Goal: Task Accomplishment & Management: Use online tool/utility

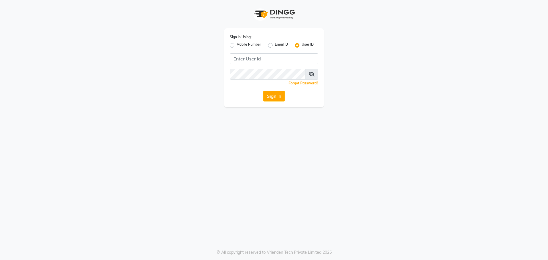
click at [237, 45] on label "Mobile Number" at bounding box center [249, 45] width 25 height 7
click at [237, 45] on input "Mobile Number" at bounding box center [239, 44] width 4 height 4
radio input "true"
radio input "false"
click at [266, 60] on input "Username" at bounding box center [283, 58] width 69 height 11
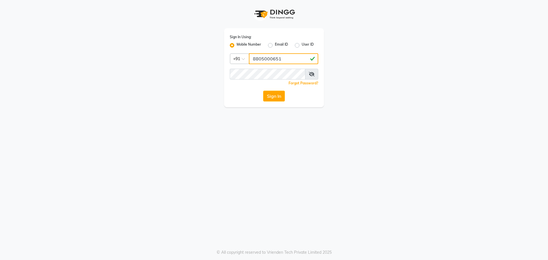
type input "8805000651"
click at [274, 97] on button "Sign In" at bounding box center [274, 96] width 22 height 11
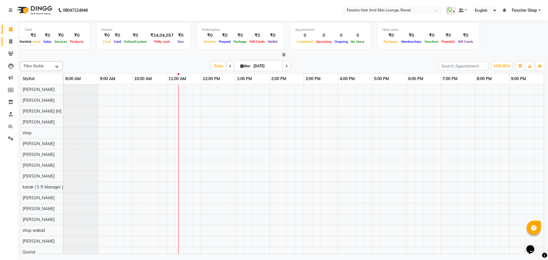
click at [9, 41] on icon at bounding box center [10, 41] width 3 height 4
select select "service"
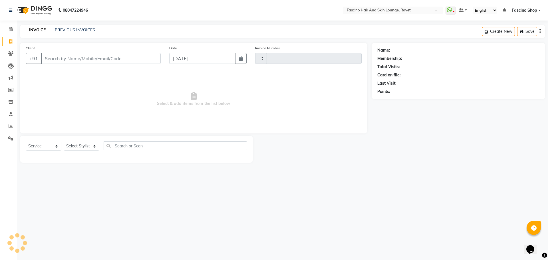
type input "4802"
select select "5190"
click at [242, 59] on icon "button" at bounding box center [241, 58] width 4 height 5
select select "9"
select select "2025"
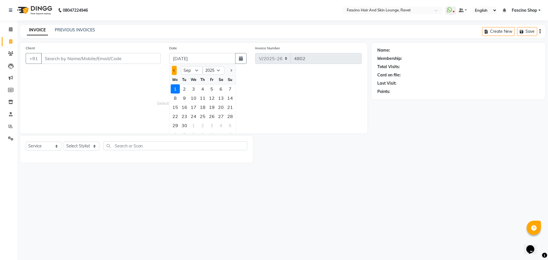
click at [173, 69] on button "Previous month" at bounding box center [174, 70] width 5 height 9
select select "8"
click at [232, 125] on div "31" at bounding box center [230, 125] width 9 height 9
type input "[DATE]"
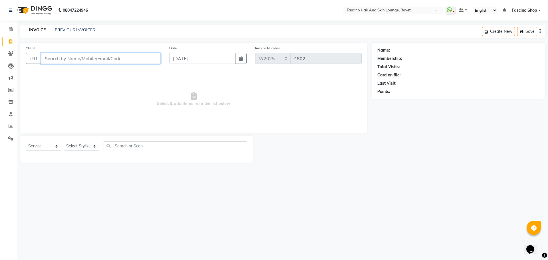
click at [104, 60] on input "Client" at bounding box center [101, 58] width 120 height 11
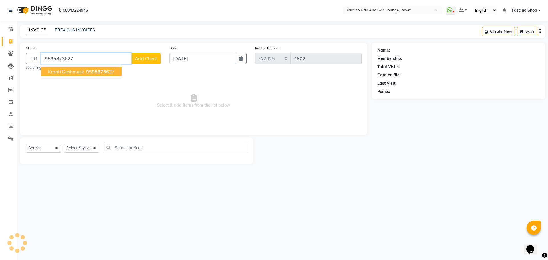
type input "9595873627"
select select "1: Object"
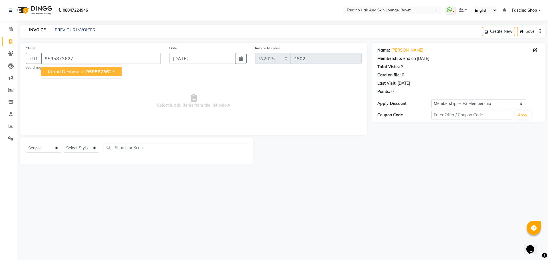
click at [92, 71] on span "95958736" at bounding box center [97, 72] width 23 height 6
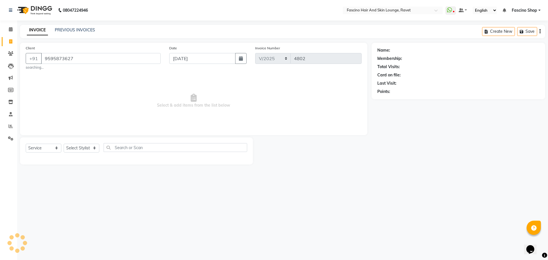
select select "1: Object"
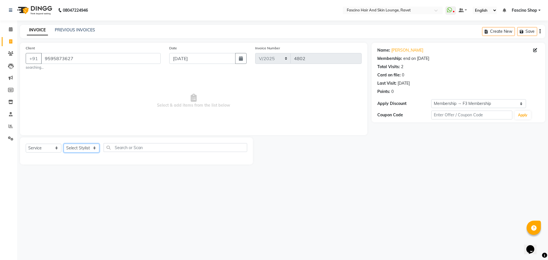
click at [73, 146] on select "Select Stylist [PERSON_NAME] [PERSON_NAME] [PERSON_NAME] Shop [PERSON_NAME] [PE…" at bounding box center [82, 148] width 36 height 9
click at [64, 144] on select "Select Stylist [PERSON_NAME] [PERSON_NAME] [PERSON_NAME] Shop [PERSON_NAME] [PE…" at bounding box center [82, 148] width 36 height 9
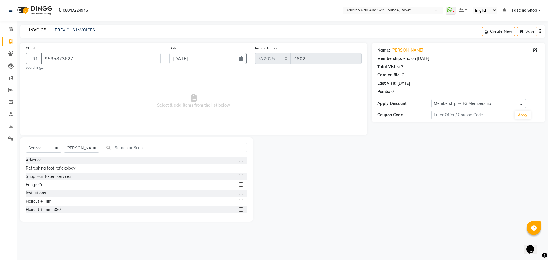
click at [80, 142] on div "Select Service Product Membership Package Voucher Prepaid Gift Card Select Styl…" at bounding box center [136, 180] width 233 height 84
click at [79, 149] on select "Select Stylist [PERSON_NAME] [PERSON_NAME] [PERSON_NAME] Shop [PERSON_NAME] [PE…" at bounding box center [82, 148] width 36 height 9
select select "90275"
click at [64, 144] on select "Select Stylist [PERSON_NAME] [PERSON_NAME] [PERSON_NAME] Shop [PERSON_NAME] [PE…" at bounding box center [82, 148] width 36 height 9
click at [130, 148] on input "text" at bounding box center [176, 147] width 144 height 9
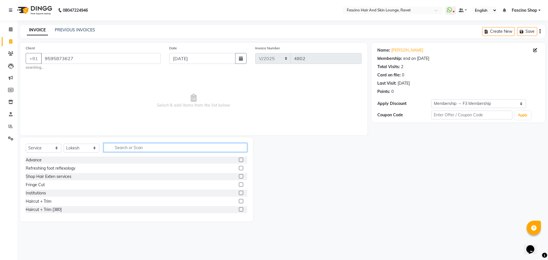
type input "b"
type input "bel"
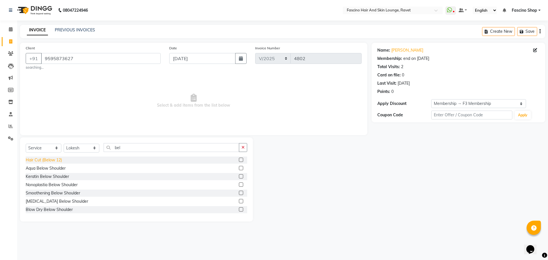
click at [56, 157] on div "Hair Cut (Below 12)" at bounding box center [44, 160] width 36 height 6
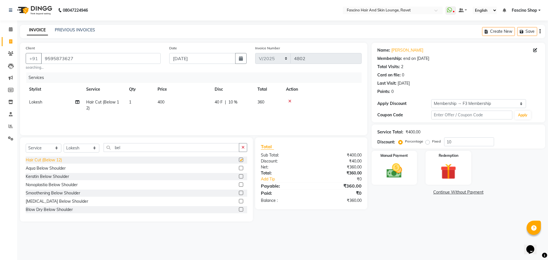
checkbox input "false"
click at [170, 101] on td "400" at bounding box center [182, 105] width 57 height 19
select select "90275"
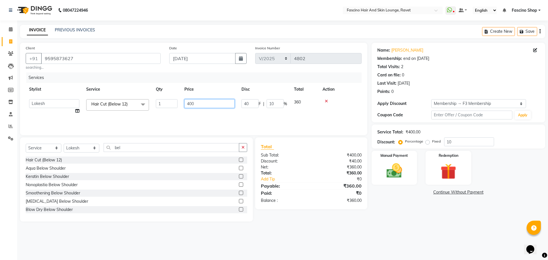
click at [198, 106] on input "400" at bounding box center [209, 103] width 50 height 9
type input "4"
type input "200"
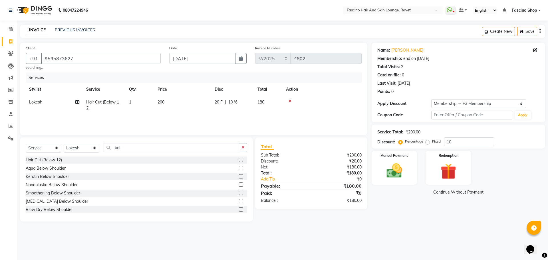
click at [191, 121] on div "Services Stylist Service Qty Price Disc Total Action Lokesh Hair Cut (Below 12)…" at bounding box center [194, 101] width 336 height 57
click at [86, 148] on select "Select Stylist [PERSON_NAME] [PERSON_NAME] [PERSON_NAME] Shop [PERSON_NAME] [PE…" at bounding box center [82, 148] width 36 height 9
select select "78140"
click at [64, 144] on select "Select Stylist [PERSON_NAME] [PERSON_NAME] [PERSON_NAME] Shop [PERSON_NAME] [PE…" at bounding box center [82, 148] width 36 height 9
click at [132, 145] on input "bel" at bounding box center [172, 147] width 136 height 9
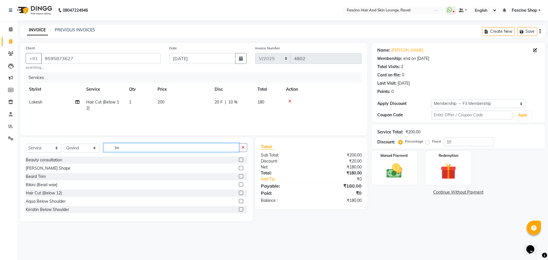
type input "b"
type input "wash"
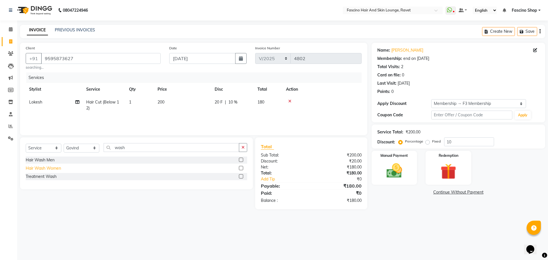
click at [34, 168] on div "Hair Wash Women" at bounding box center [43, 169] width 35 height 6
checkbox input "false"
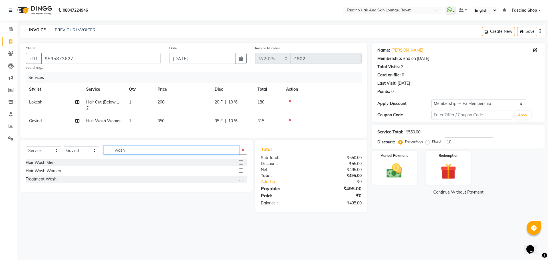
click at [132, 155] on input "wash" at bounding box center [172, 150] width 136 height 9
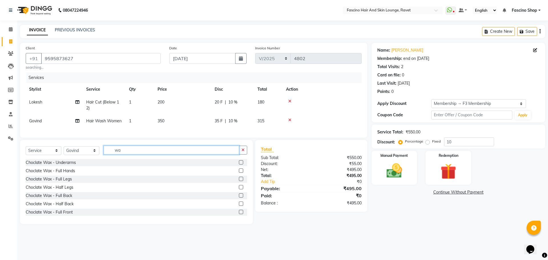
type input "w"
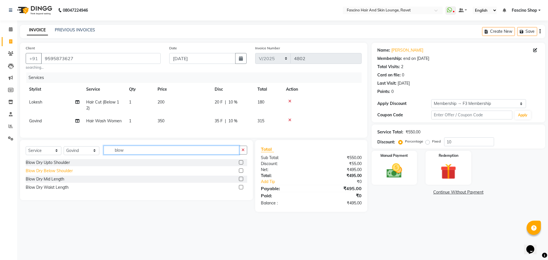
type input "blow"
click at [59, 174] on div "Blow Dry Below Shoulder" at bounding box center [49, 171] width 47 height 6
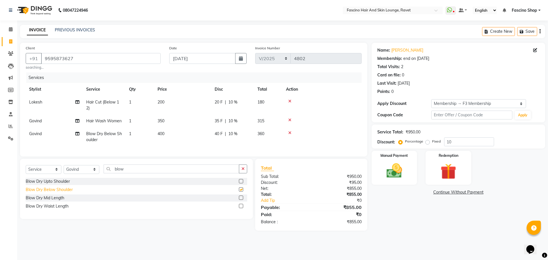
checkbox input "false"
click at [167, 121] on td "350" at bounding box center [182, 121] width 57 height 13
select select "78140"
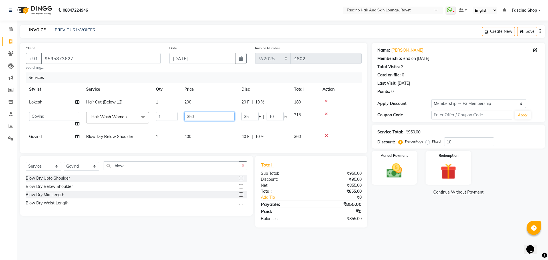
click at [200, 116] on input "350" at bounding box center [209, 116] width 50 height 9
type input "3"
type input "300"
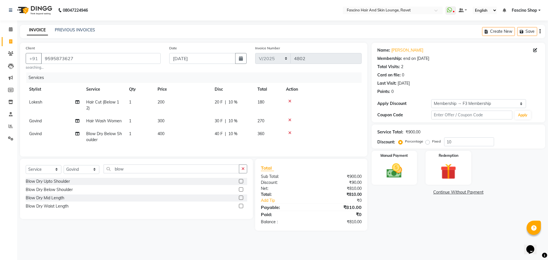
click at [194, 136] on td "400" at bounding box center [182, 137] width 57 height 19
select select "78140"
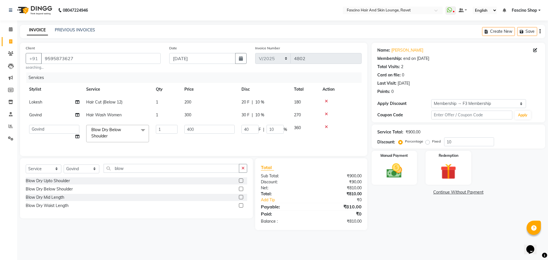
click at [196, 110] on td "300" at bounding box center [209, 115] width 57 height 13
select select "78140"
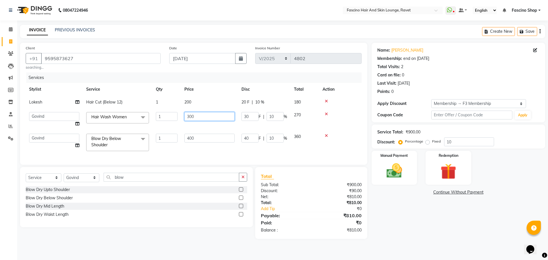
click at [199, 118] on input "300" at bounding box center [209, 116] width 50 height 9
type input "3"
type input "170"
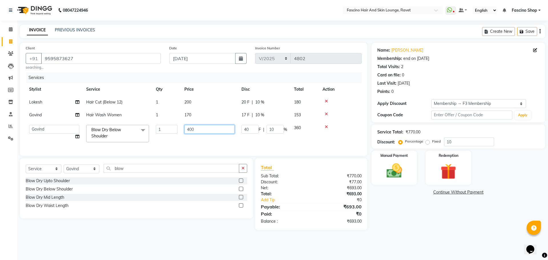
click at [200, 138] on td "400" at bounding box center [209, 134] width 57 height 24
click at [200, 127] on input "400" at bounding box center [209, 129] width 50 height 9
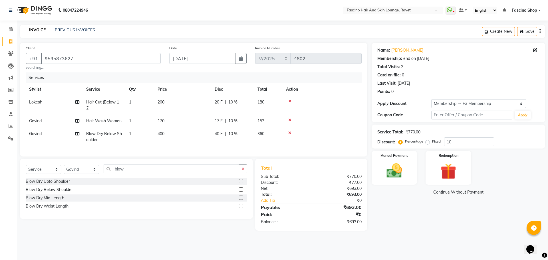
click at [195, 112] on tbody "Lokesh Hair Cut (Below 12) 1 200 20 F | 10 % 180 Govind Hair Wash Women 1 170 1…" at bounding box center [194, 121] width 336 height 51
click at [166, 119] on td "170" at bounding box center [182, 121] width 57 height 13
select select "78140"
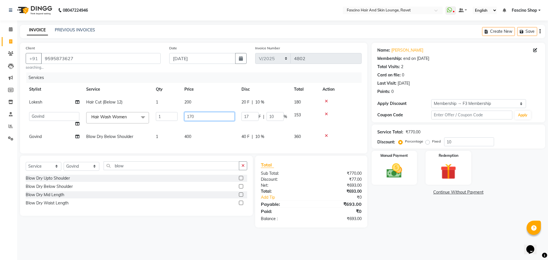
click at [202, 118] on input "170" at bounding box center [209, 116] width 50 height 9
type input "1"
type input "200"
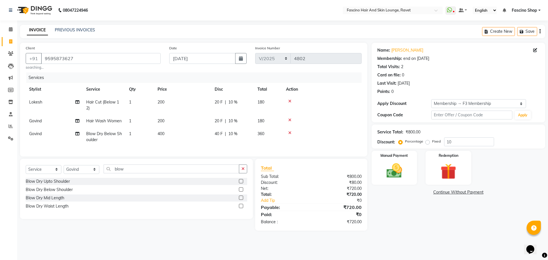
click at [196, 136] on td "400" at bounding box center [182, 137] width 57 height 19
select select "78140"
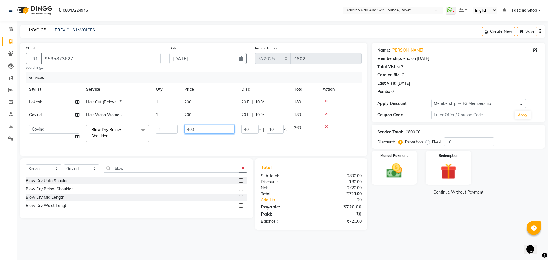
click at [196, 128] on input "400" at bounding box center [209, 129] width 50 height 9
type input "4"
type input "320"
click at [198, 144] on td "320" at bounding box center [209, 134] width 57 height 24
select select "78140"
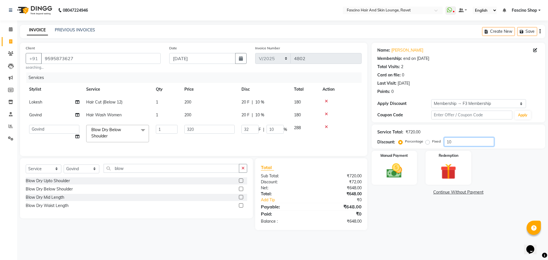
click at [458, 141] on input "10" at bounding box center [469, 142] width 50 height 9
type input "1"
type input "3.2"
type input "1"
type input "0"
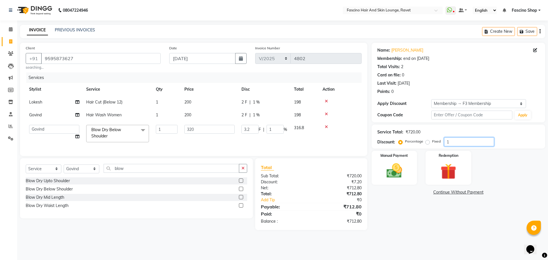
type input "0"
click at [399, 170] on img at bounding box center [394, 171] width 27 height 19
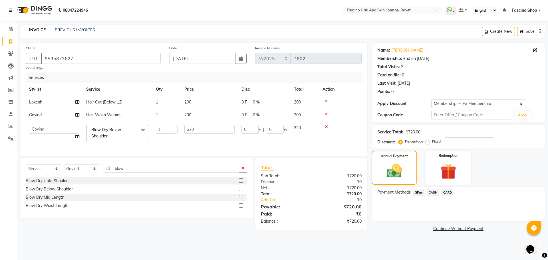
click at [419, 195] on span "GPay" at bounding box center [419, 193] width 12 height 7
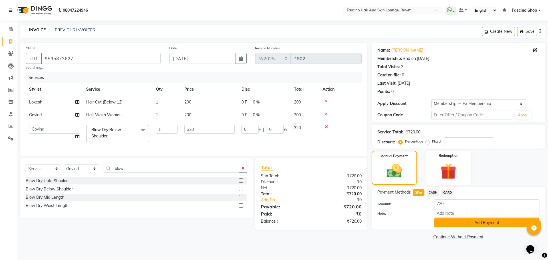
click at [468, 226] on button "Add Payment" at bounding box center [486, 223] width 105 height 9
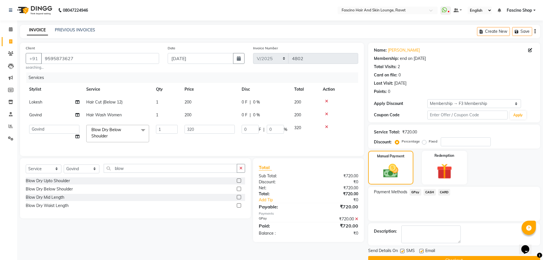
scroll to position [13, 0]
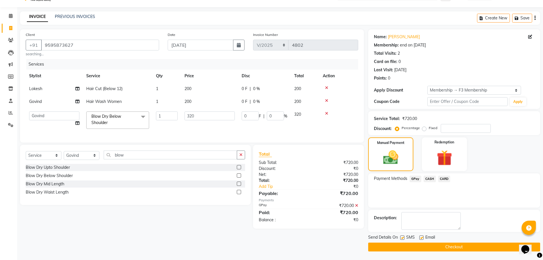
click at [403, 236] on label at bounding box center [402, 238] width 4 height 4
click at [403, 236] on input "checkbox" at bounding box center [402, 238] width 4 height 4
checkbox input "false"
click at [408, 246] on button "Checkout" at bounding box center [454, 247] width 172 height 9
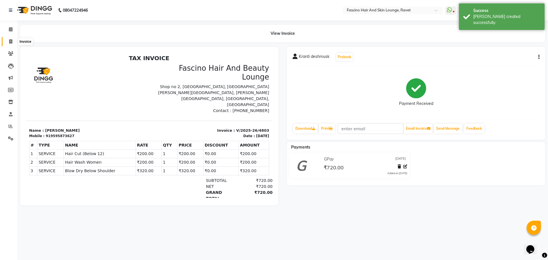
click at [10, 40] on icon at bounding box center [10, 41] width 3 height 4
select select "5190"
select select "service"
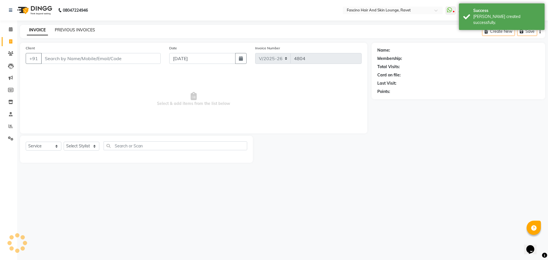
click at [82, 31] on link "PREVIOUS INVOICES" at bounding box center [75, 29] width 40 height 5
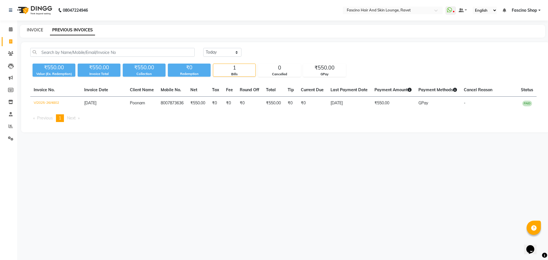
click at [31, 28] on link "INVOICE" at bounding box center [35, 29] width 16 height 5
select select "5190"
select select "service"
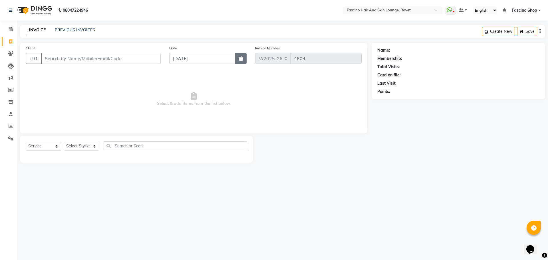
click at [242, 59] on icon "button" at bounding box center [241, 58] width 4 height 5
select select "9"
select select "2025"
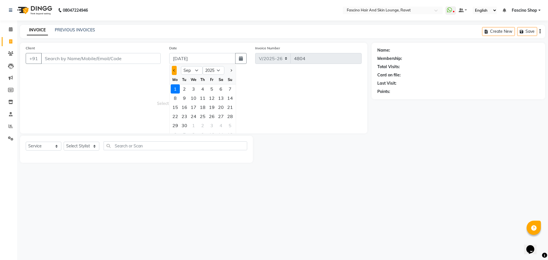
click at [175, 69] on button "Previous month" at bounding box center [174, 70] width 5 height 9
select select "8"
click at [232, 125] on div "31" at bounding box center [230, 125] width 9 height 9
type input "[DATE]"
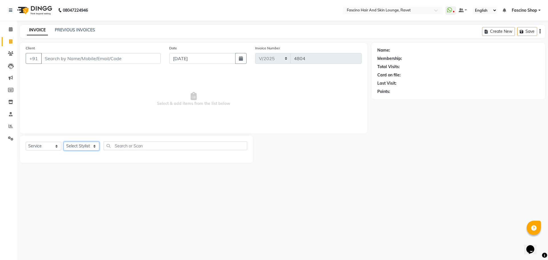
click at [80, 149] on select "Select Stylist [PERSON_NAME] [PERSON_NAME] [PERSON_NAME] Shop [PERSON_NAME] [PE…" at bounding box center [82, 146] width 36 height 9
select select "66200"
click at [64, 142] on select "Select Stylist [PERSON_NAME] [PERSON_NAME] [PERSON_NAME] Shop [PERSON_NAME] [PE…" at bounding box center [82, 146] width 36 height 9
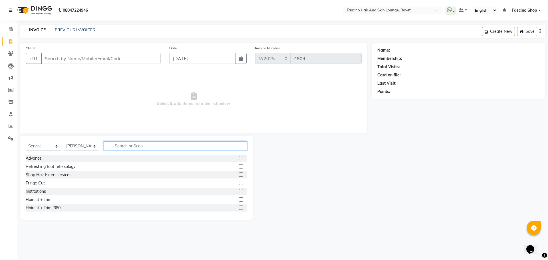
click at [118, 149] on input "text" at bounding box center [176, 146] width 144 height 9
type input "c"
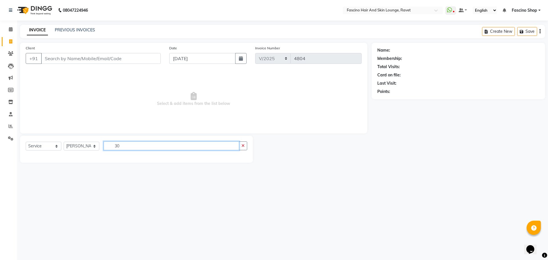
type input "3"
type input "cut"
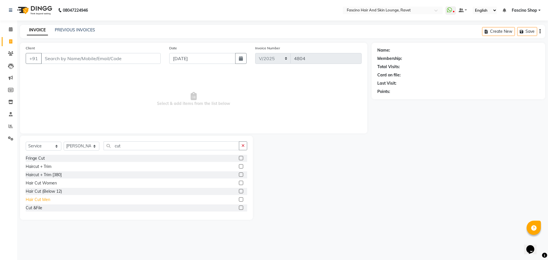
click at [34, 200] on div "Hair Cut Men" at bounding box center [38, 200] width 25 height 6
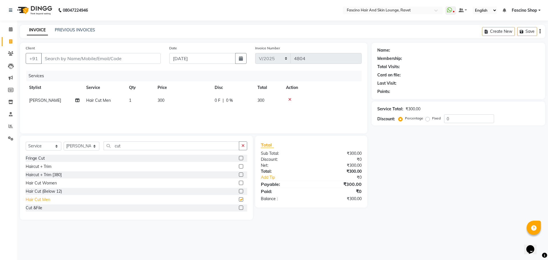
checkbox input "false"
click at [108, 61] on input "Client" at bounding box center [101, 58] width 120 height 11
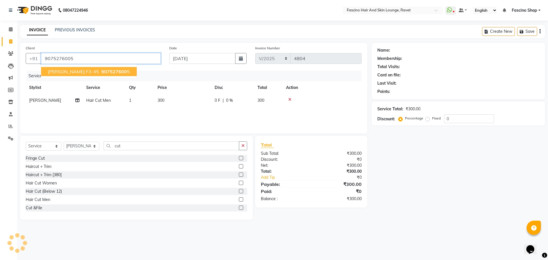
type input "9075276005"
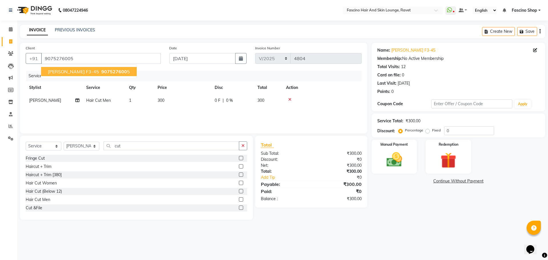
click at [101, 71] on span "907527600" at bounding box center [114, 72] width 26 height 6
click at [394, 156] on img at bounding box center [394, 159] width 27 height 19
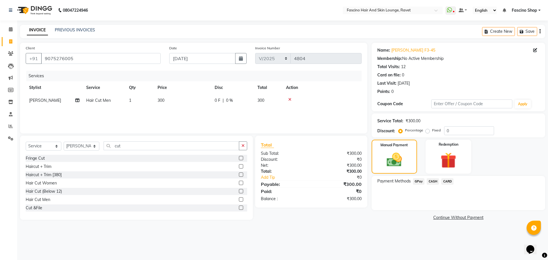
click at [419, 182] on span "GPay" at bounding box center [419, 181] width 12 height 7
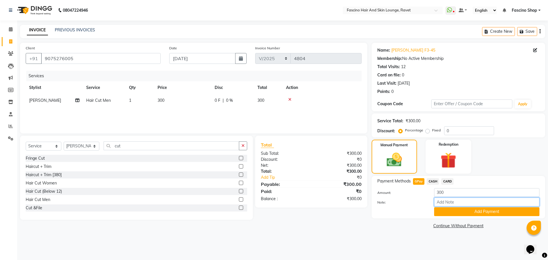
click at [468, 206] on input "Note:" at bounding box center [486, 202] width 105 height 9
click at [471, 214] on button "Add Payment" at bounding box center [486, 212] width 105 height 9
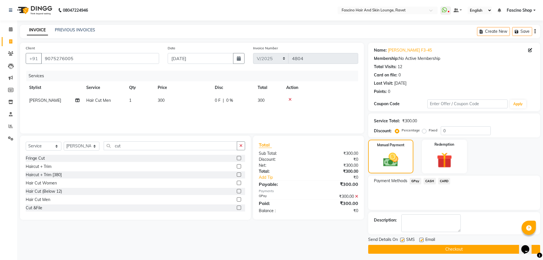
scroll to position [2, 0]
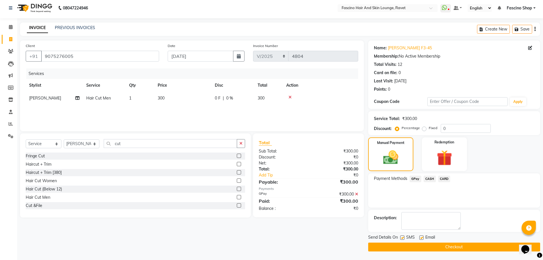
click at [460, 245] on button "Checkout" at bounding box center [454, 247] width 172 height 9
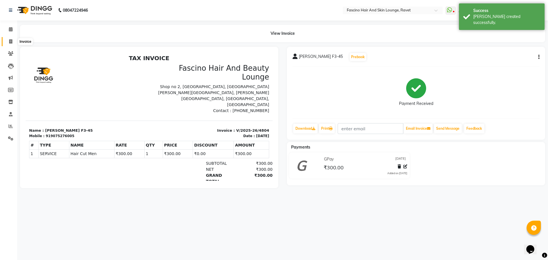
click at [13, 40] on span at bounding box center [11, 42] width 10 height 7
select select "service"
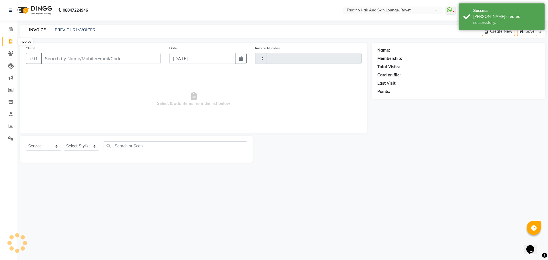
type input "4805"
select select "5190"
click at [84, 31] on link "PREVIOUS INVOICES" at bounding box center [75, 29] width 40 height 5
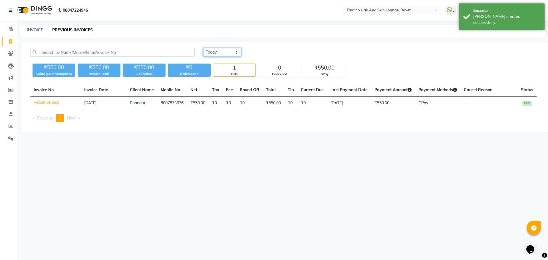
click at [215, 51] on select "Today Yesterday Custom Range" at bounding box center [222, 52] width 38 height 9
select select "yesterday"
click at [203, 48] on select "Today Yesterday Custom Range" at bounding box center [222, 52] width 38 height 9
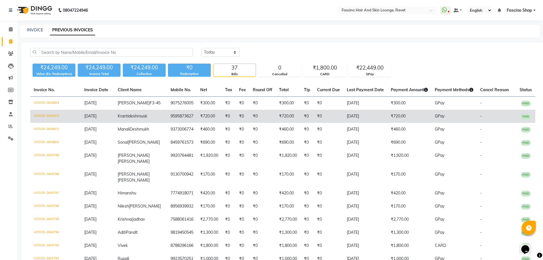
click at [435, 119] on span "GPay" at bounding box center [440, 116] width 10 height 5
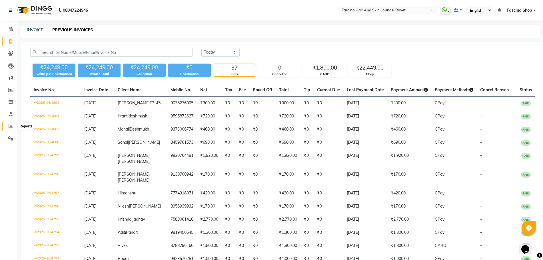
click at [11, 125] on icon at bounding box center [11, 126] width 4 height 4
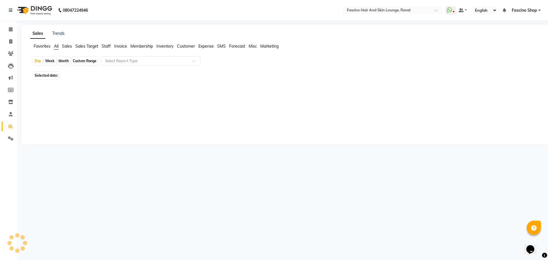
click at [11, 125] on icon at bounding box center [11, 126] width 4 height 4
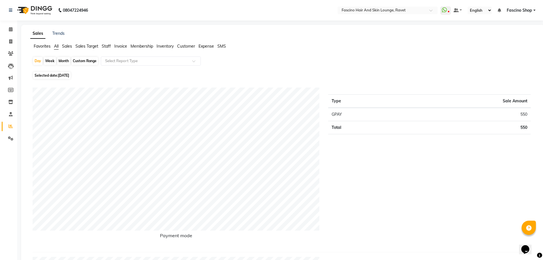
click at [59, 76] on span "[DATE]" at bounding box center [63, 75] width 11 height 4
select select "9"
select select "2025"
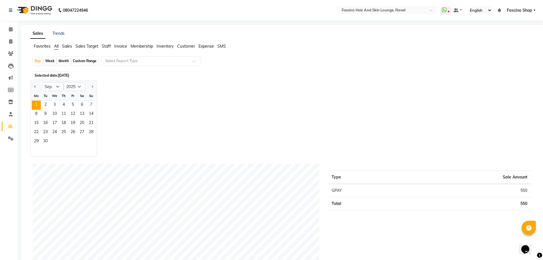
click at [33, 85] on div at bounding box center [36, 86] width 11 height 9
click at [33, 85] on button "Previous month" at bounding box center [35, 86] width 5 height 9
select select "8"
click at [95, 142] on span "31" at bounding box center [91, 141] width 9 height 9
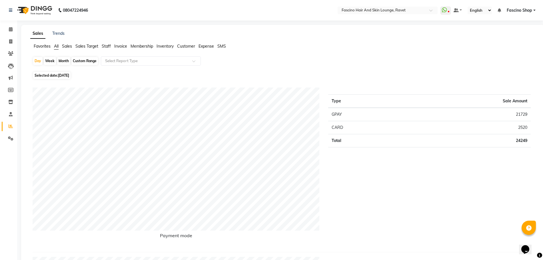
click at [106, 45] on span "Staff" at bounding box center [106, 46] width 9 height 5
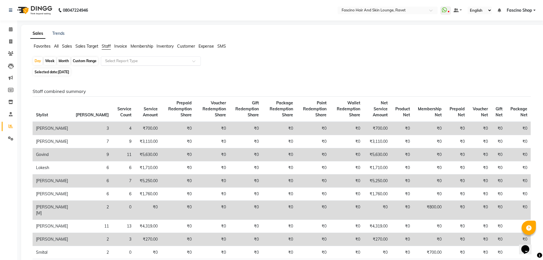
click at [121, 61] on input "text" at bounding box center [145, 61] width 82 height 6
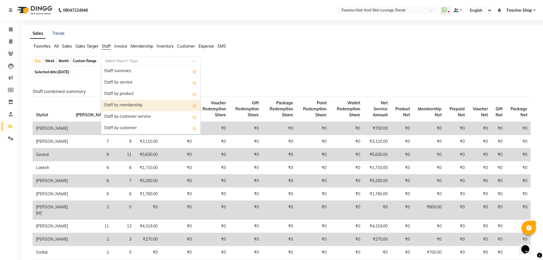
click at [118, 104] on div "Staff by membership" at bounding box center [150, 105] width 99 height 11
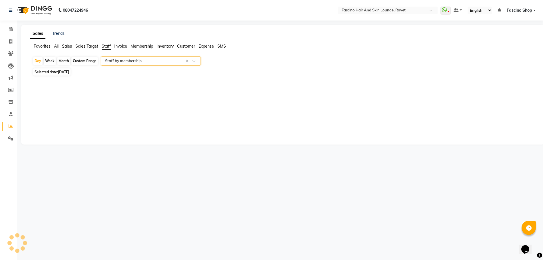
select select "csv"
click at [12, 43] on icon at bounding box center [10, 41] width 3 height 4
select select "5190"
select select "service"
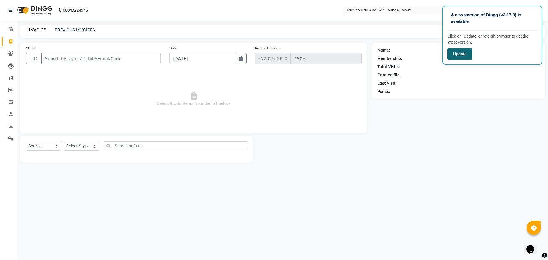
click at [459, 53] on button "Update" at bounding box center [459, 54] width 25 height 12
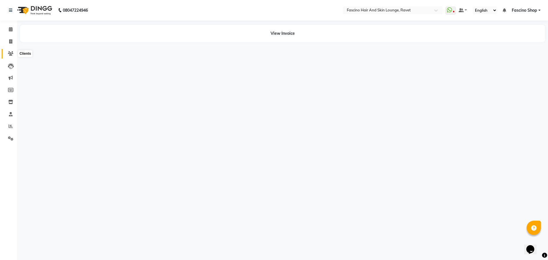
click at [9, 56] on span at bounding box center [11, 54] width 10 height 7
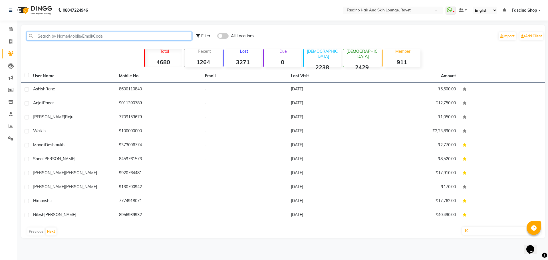
click at [73, 33] on input "text" at bounding box center [109, 36] width 165 height 9
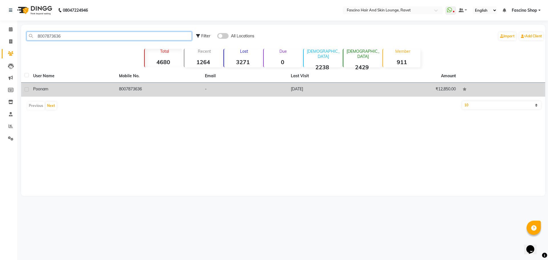
type input "8007873636"
click at [128, 90] on td "8007873636" at bounding box center [159, 90] width 86 height 14
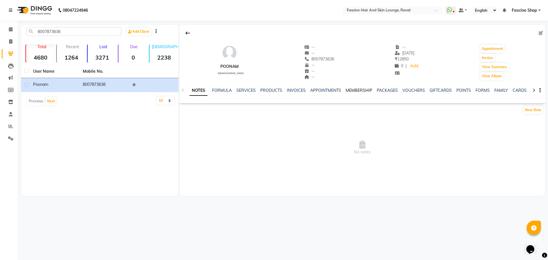
click at [348, 92] on link "MEMBERSHIP" at bounding box center [359, 90] width 27 height 5
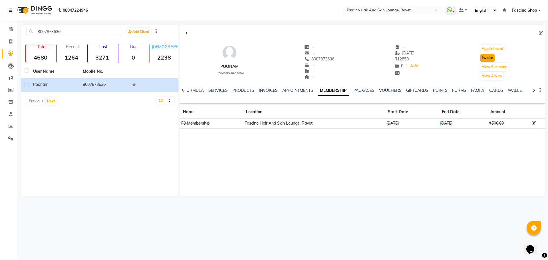
click at [490, 59] on button "Invoice" at bounding box center [487, 58] width 14 height 8
select select "service"
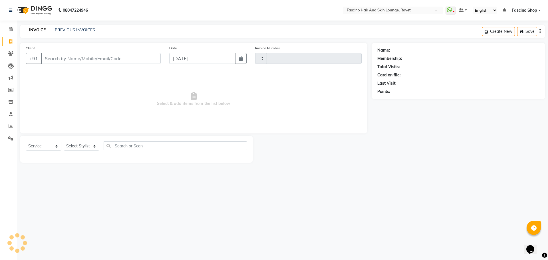
type input "4802"
select select "5190"
type input "8007873636"
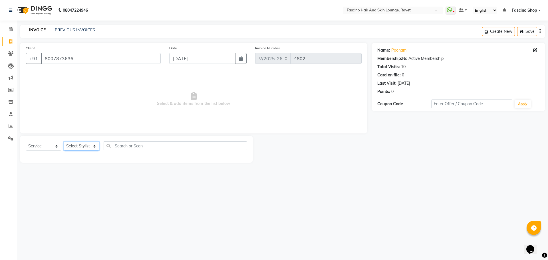
click at [76, 145] on select "Select Stylist [PERSON_NAME] [PERSON_NAME] [PERSON_NAME] Shop [PERSON_NAME] [PE…" at bounding box center [82, 146] width 36 height 9
select select "78140"
click at [64, 142] on select "Select Stylist [PERSON_NAME] [PERSON_NAME] [PERSON_NAME] Shop [PERSON_NAME] [PE…" at bounding box center [82, 146] width 36 height 9
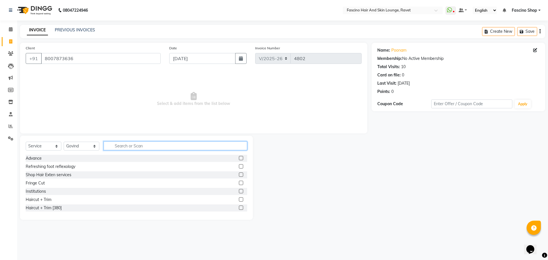
click at [132, 149] on input "text" at bounding box center [176, 146] width 144 height 9
type input "B"
type input "bel"
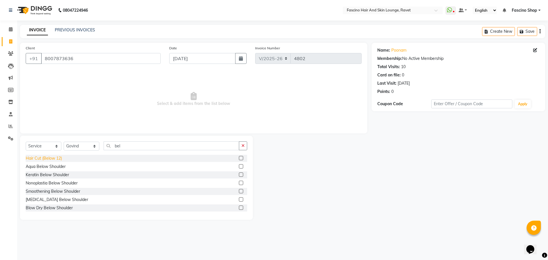
click at [51, 159] on div "Hair Cut (Below 12)" at bounding box center [44, 159] width 36 height 6
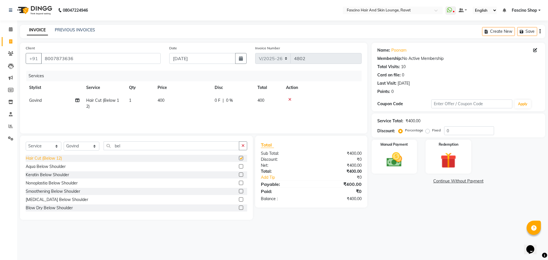
checkbox input "false"
click at [164, 103] on td "400" at bounding box center [182, 103] width 57 height 19
select select "78140"
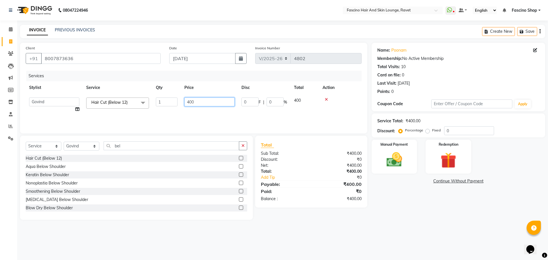
click at [203, 99] on input "400" at bounding box center [209, 102] width 50 height 9
type input "4"
type input "200"
click at [203, 108] on td "200" at bounding box center [209, 105] width 57 height 22
select select "78140"
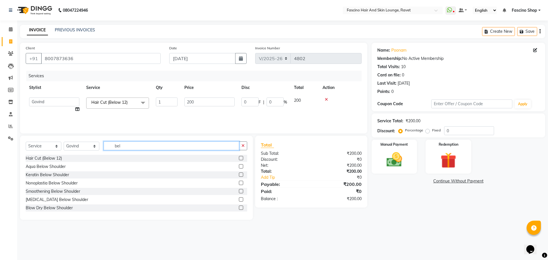
click at [128, 147] on input "bel" at bounding box center [172, 146] width 136 height 9
click at [43, 146] on select "Select Service Product Membership Package Voucher Prepaid Gift Card" at bounding box center [44, 146] width 36 height 9
select select "membership"
click at [26, 142] on select "Select Service Product Membership Package Voucher Prepaid Gift Card" at bounding box center [44, 146] width 36 height 9
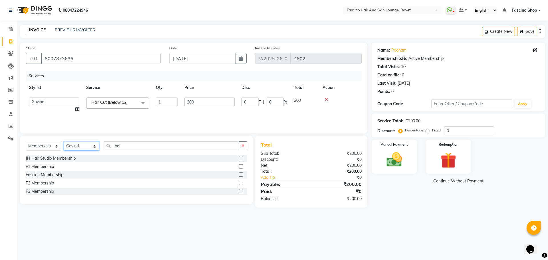
click at [78, 144] on select "Select Stylist [PERSON_NAME] [PERSON_NAME] [PERSON_NAME] Shop [PERSON_NAME] [PE…" at bounding box center [82, 146] width 36 height 9
select select "90348"
click at [64, 142] on select "Select Stylist [PERSON_NAME] [PERSON_NAME] [PERSON_NAME] Shop [PERSON_NAME] [PE…" at bounding box center [82, 146] width 36 height 9
click at [125, 149] on input "bel" at bounding box center [172, 146] width 136 height 9
type input "b"
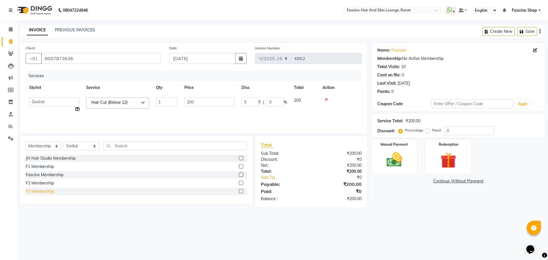
click at [47, 190] on div "F3 Membership" at bounding box center [40, 192] width 28 height 6
select select "select"
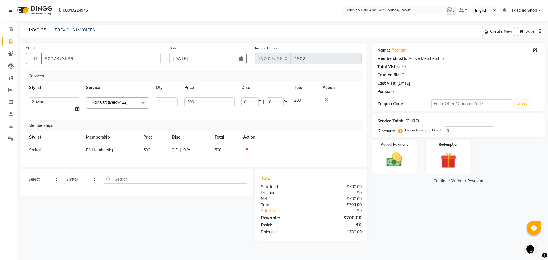
click at [150, 150] on span "500" at bounding box center [146, 150] width 7 height 5
select select "90348"
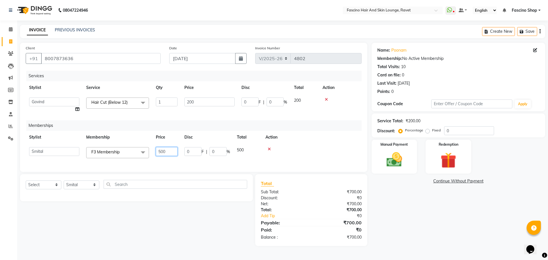
click at [168, 153] on input "500" at bounding box center [167, 151] width 22 height 9
type input "5"
type input "350"
click at [287, 152] on td at bounding box center [312, 153] width 100 height 18
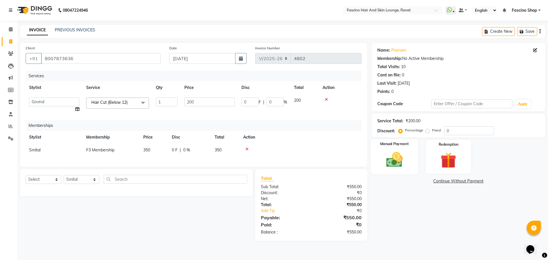
click at [391, 171] on div "Manual Payment" at bounding box center [394, 156] width 47 height 35
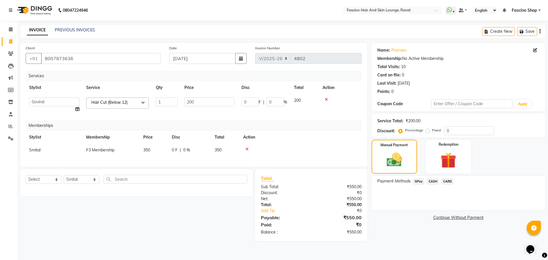
click at [420, 181] on span "GPay" at bounding box center [419, 181] width 12 height 7
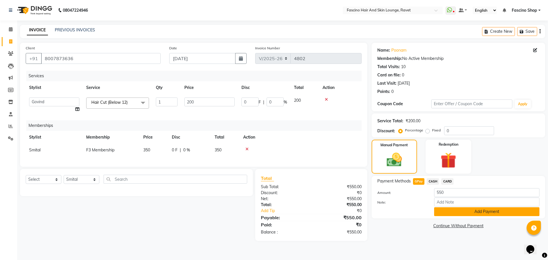
click at [485, 210] on button "Add Payment" at bounding box center [486, 212] width 105 height 9
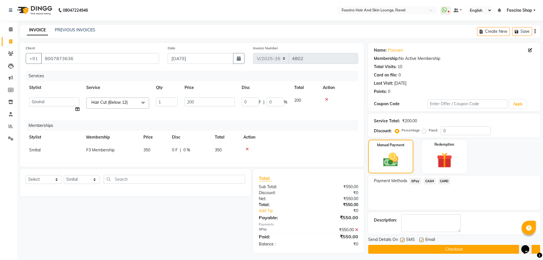
scroll to position [7, 0]
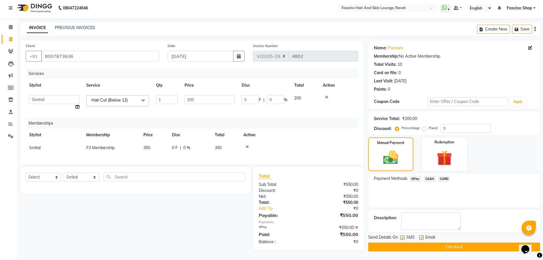
click at [403, 236] on label at bounding box center [402, 238] width 4 height 4
click at [403, 236] on input "checkbox" at bounding box center [402, 238] width 4 height 4
checkbox input "false"
click at [407, 243] on button "Checkout" at bounding box center [454, 247] width 172 height 9
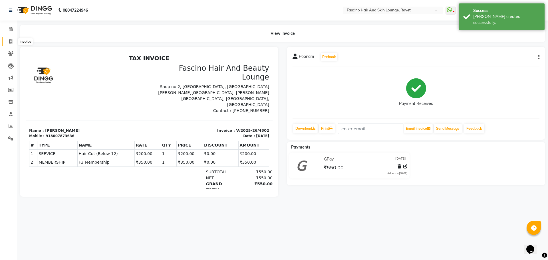
click at [9, 42] on icon at bounding box center [10, 41] width 3 height 4
select select "service"
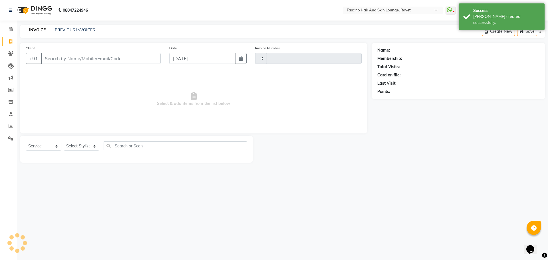
type input "4803"
select select "5190"
click at [243, 57] on icon "button" at bounding box center [241, 58] width 4 height 5
select select "9"
select select "2025"
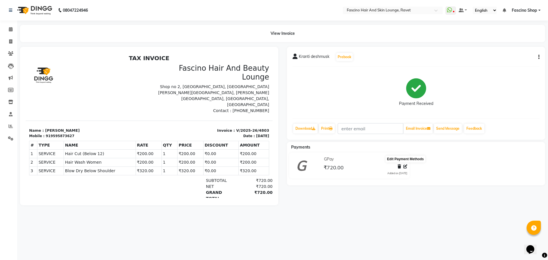
click at [405, 168] on icon at bounding box center [405, 167] width 4 height 4
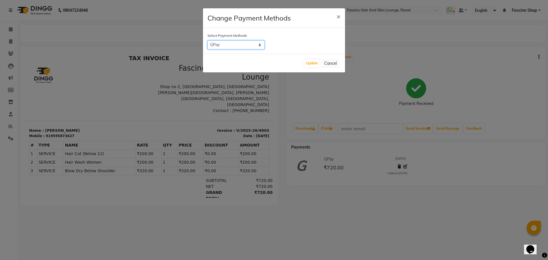
click at [259, 46] on select "GPay CASH CARD" at bounding box center [236, 45] width 57 height 9
select select "2"
click at [208, 41] on select "GPay CASH CARD" at bounding box center [236, 45] width 57 height 9
click at [314, 63] on button "Update" at bounding box center [312, 63] width 15 height 8
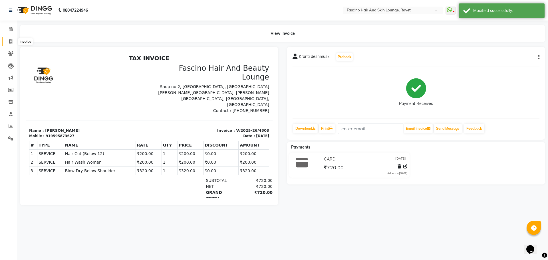
click at [13, 40] on span at bounding box center [11, 42] width 10 height 7
select select "service"
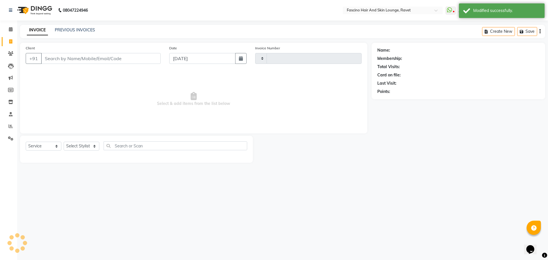
click at [13, 40] on span at bounding box center [11, 42] width 10 height 7
select select "service"
type input "4805"
select select "5190"
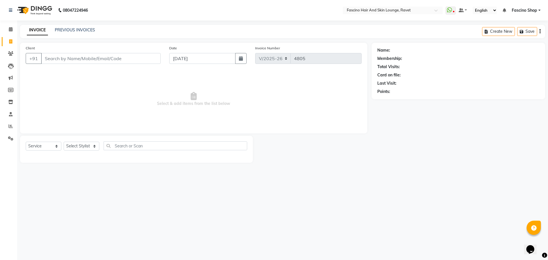
click at [13, 40] on span at bounding box center [11, 42] width 10 height 7
select select "service"
type input "4805"
select select "5190"
click at [77, 29] on link "PREVIOUS INVOICES" at bounding box center [75, 29] width 40 height 5
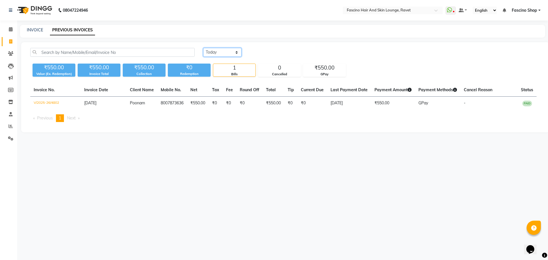
click at [224, 51] on select "[DATE] [DATE] Custom Range" at bounding box center [222, 52] width 38 height 9
select select "[DATE]"
click at [203, 48] on select "[DATE] [DATE] Custom Range" at bounding box center [222, 52] width 38 height 9
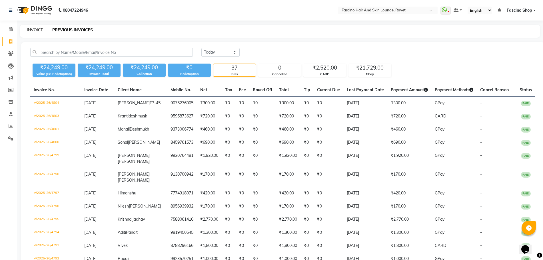
click at [39, 29] on link "INVOICE" at bounding box center [35, 29] width 16 height 5
select select "service"
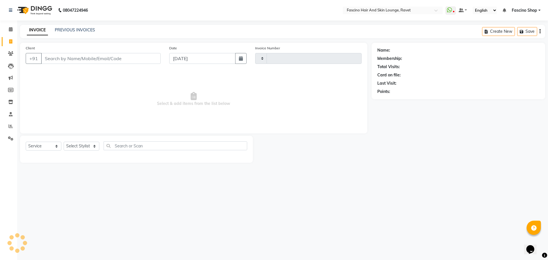
type input "4805"
select select "5190"
click at [82, 30] on link "PREVIOUS INVOICES" at bounding box center [75, 29] width 40 height 5
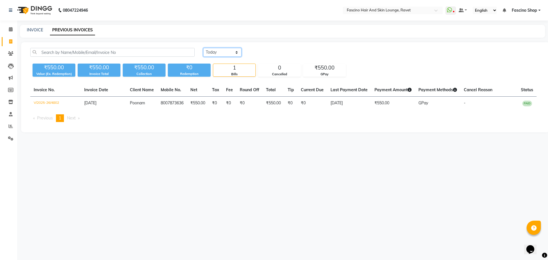
click at [218, 52] on select "[DATE] [DATE] Custom Range" at bounding box center [222, 52] width 38 height 9
select select "[DATE]"
click at [203, 48] on select "[DATE] [DATE] Custom Range" at bounding box center [222, 52] width 38 height 9
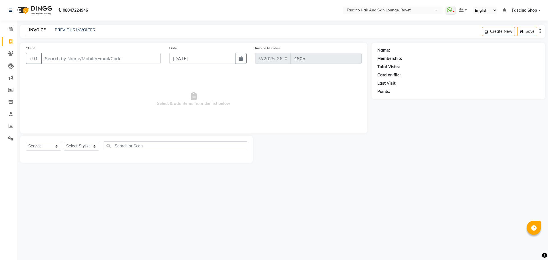
select select "5190"
select select "service"
